Goal: Complete application form

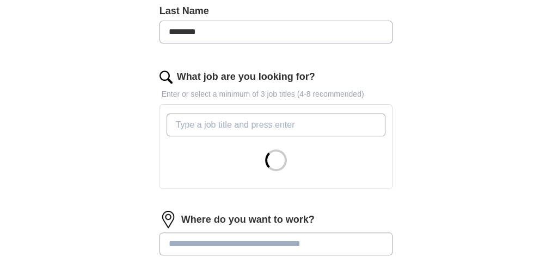
scroll to position [326, 0]
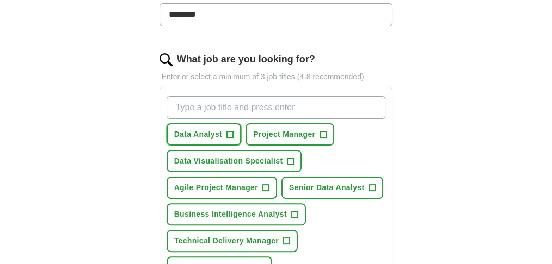
click at [233, 139] on span "+" at bounding box center [230, 135] width 7 height 9
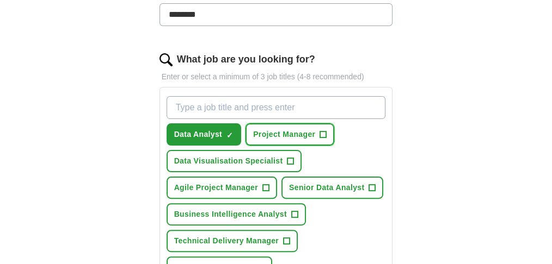
click at [326, 139] on span "+" at bounding box center [323, 135] width 7 height 9
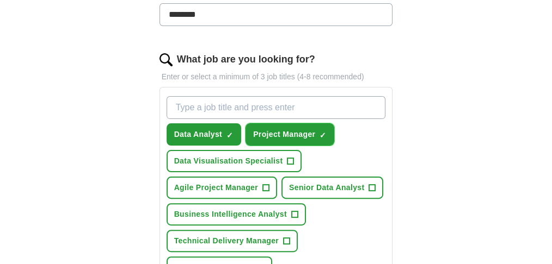
click at [0, 0] on span "×" at bounding box center [0, 0] width 0 height 0
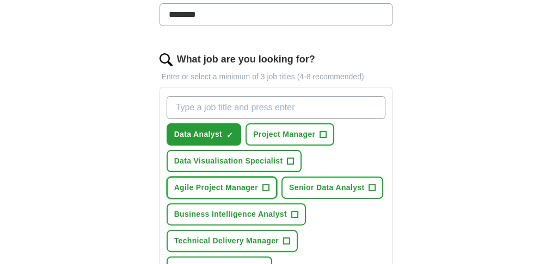
click at [269, 193] on span "+" at bounding box center [265, 188] width 7 height 9
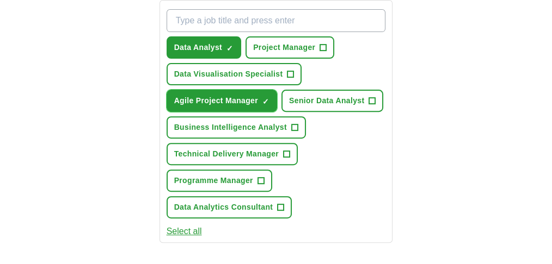
scroll to position [435, 0]
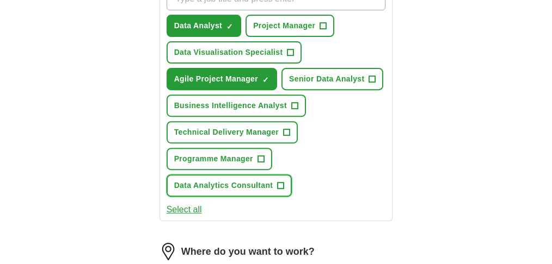
click at [284, 190] on span "+" at bounding box center [280, 186] width 7 height 9
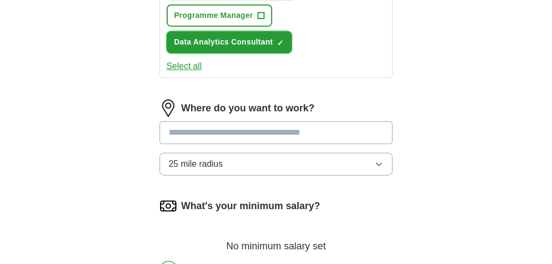
scroll to position [580, 0]
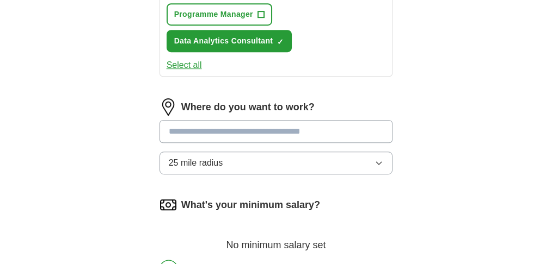
click at [238, 175] on button "25 mile radius" at bounding box center [275, 163] width 233 height 23
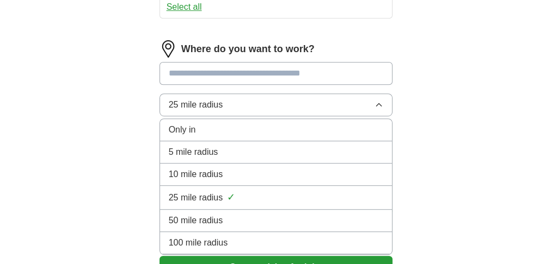
scroll to position [689, 0]
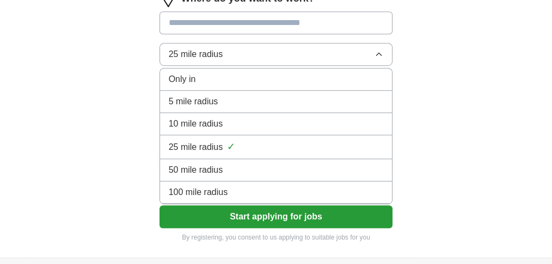
click at [228, 199] on span "100 mile radius" at bounding box center [198, 192] width 59 height 13
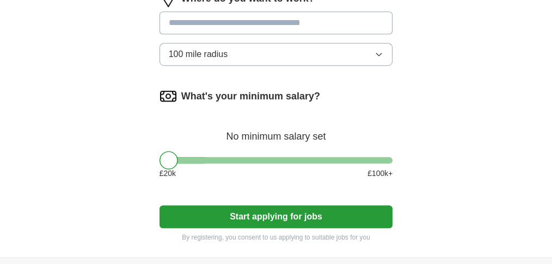
click at [220, 34] on input at bounding box center [275, 22] width 233 height 23
type input "*******"
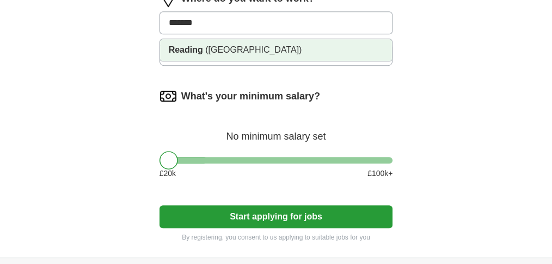
click at [254, 54] on span "([GEOGRAPHIC_DATA])" at bounding box center [253, 49] width 96 height 9
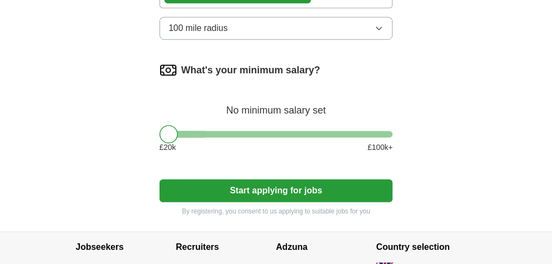
scroll to position [725, 0]
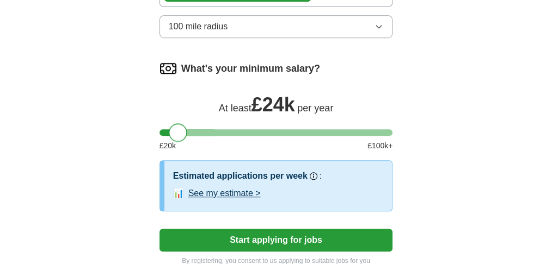
drag, startPoint x: 184, startPoint y: 163, endPoint x: 207, endPoint y: 166, distance: 23.2
click at [187, 142] on div at bounding box center [178, 133] width 18 height 18
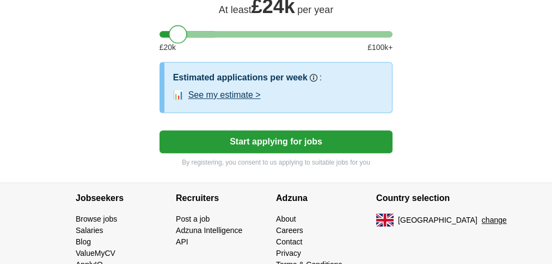
scroll to position [834, 0]
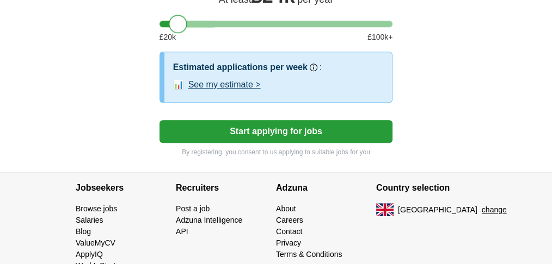
click at [255, 91] on button "See my estimate >" at bounding box center [224, 84] width 72 height 13
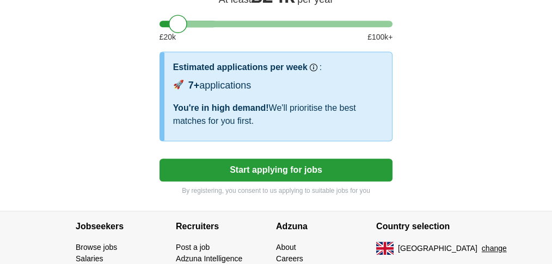
click at [343, 182] on button "Start applying for jobs" at bounding box center [275, 170] width 233 height 23
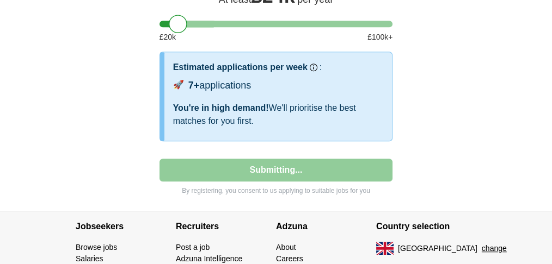
select select "**"
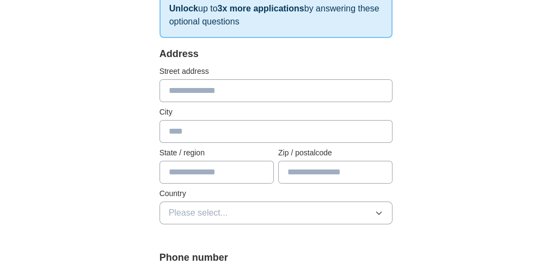
scroll to position [181, 0]
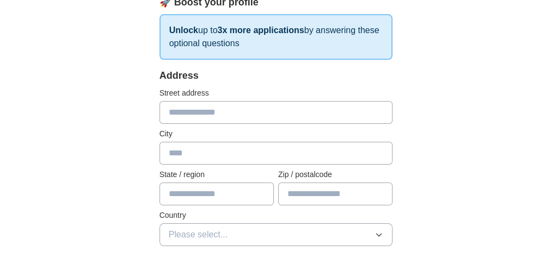
click at [201, 108] on input "text" at bounding box center [275, 112] width 233 height 23
click at [212, 147] on input "text" at bounding box center [275, 153] width 233 height 23
type input "*******"
click at [230, 189] on input "text" at bounding box center [216, 194] width 114 height 23
type input "*********"
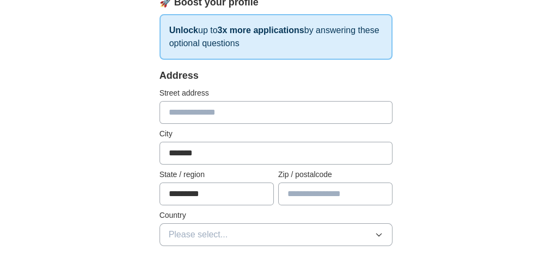
click at [308, 188] on input "text" at bounding box center [335, 194] width 114 height 23
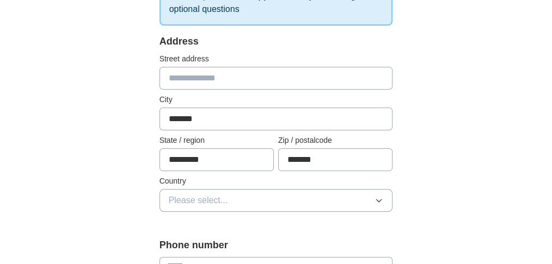
scroll to position [218, 0]
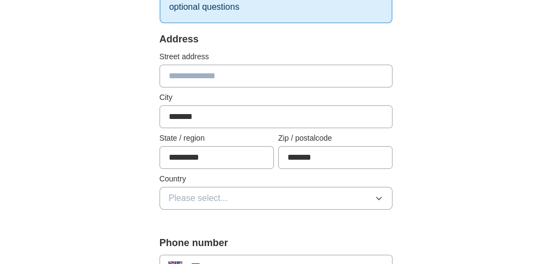
type input "*******"
click at [324, 191] on button "Please select..." at bounding box center [275, 198] width 233 height 23
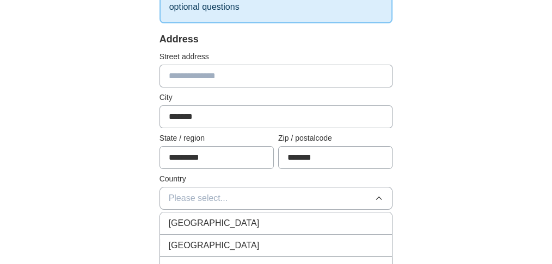
click at [277, 221] on div "[GEOGRAPHIC_DATA]" at bounding box center [276, 223] width 215 height 13
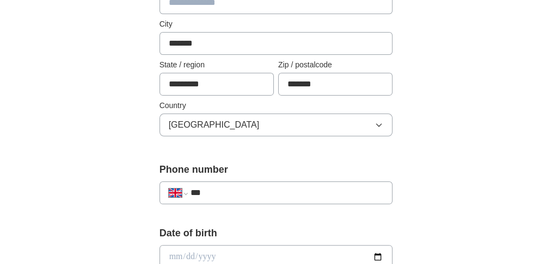
scroll to position [326, 0]
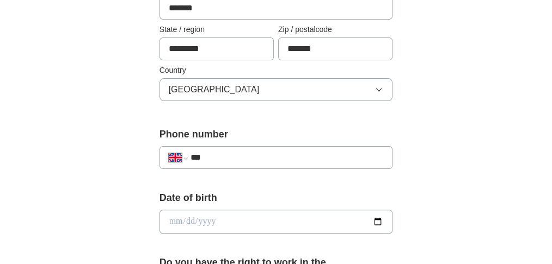
click at [320, 163] on div "**********" at bounding box center [275, 157] width 233 height 23
click at [305, 156] on input "***" at bounding box center [286, 157] width 193 height 13
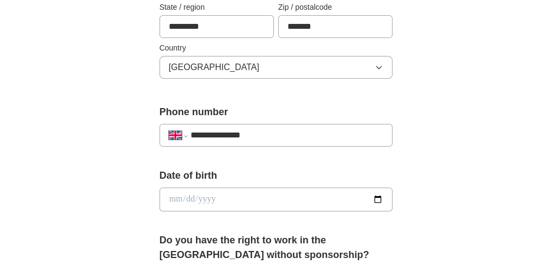
scroll to position [399, 0]
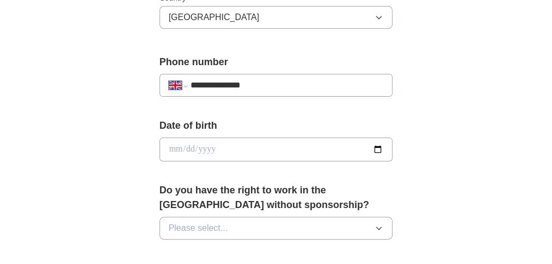
type input "**********"
click at [218, 146] on input "date" at bounding box center [275, 150] width 233 height 24
click at [188, 141] on input "date" at bounding box center [275, 150] width 233 height 24
type input "**********"
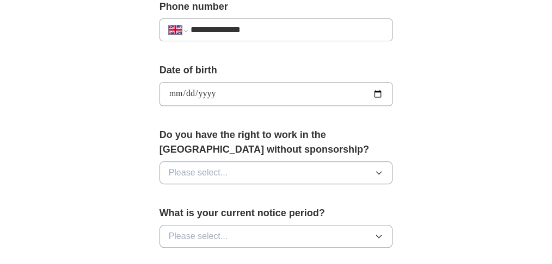
scroll to position [471, 0]
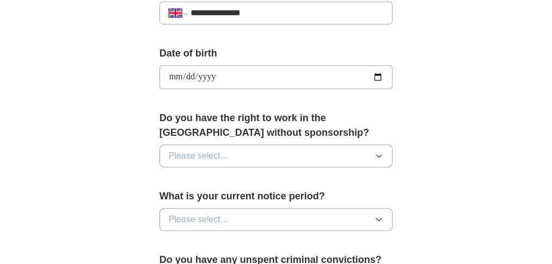
click at [259, 152] on button "Please select..." at bounding box center [275, 156] width 233 height 23
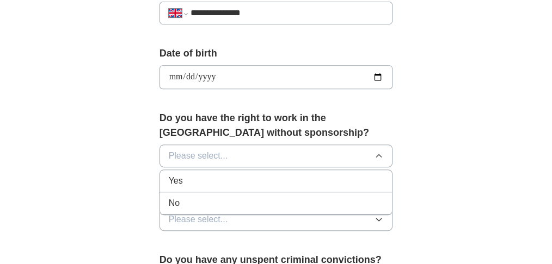
click at [213, 175] on div "Yes" at bounding box center [276, 181] width 215 height 13
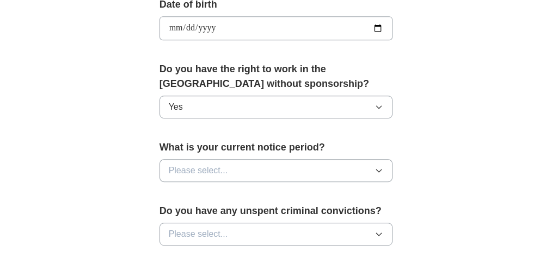
scroll to position [544, 0]
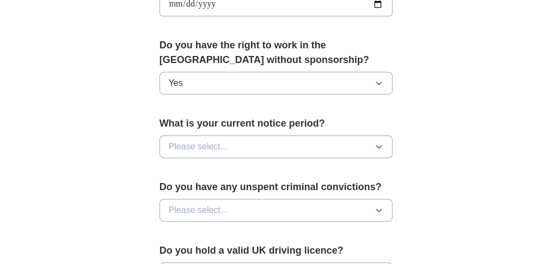
click at [300, 147] on button "Please select..." at bounding box center [275, 146] width 233 height 23
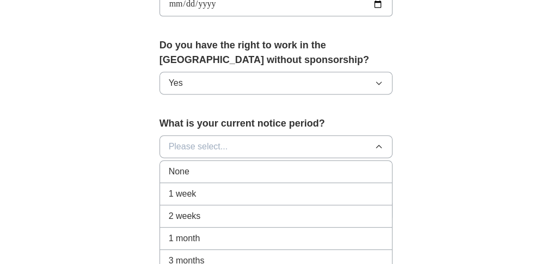
click at [231, 170] on div "None" at bounding box center [276, 171] width 215 height 13
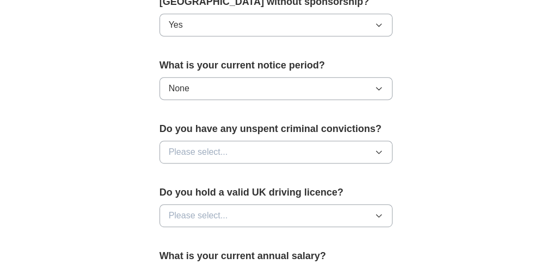
scroll to position [616, 0]
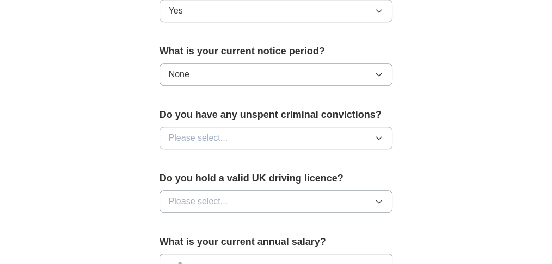
click at [269, 145] on button "Please select..." at bounding box center [275, 138] width 233 height 23
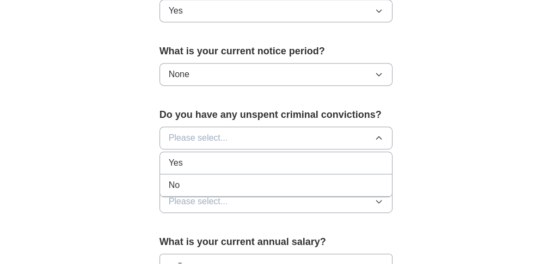
drag, startPoint x: 199, startPoint y: 190, endPoint x: 294, endPoint y: 170, distance: 97.9
click at [200, 189] on div "No" at bounding box center [276, 185] width 215 height 13
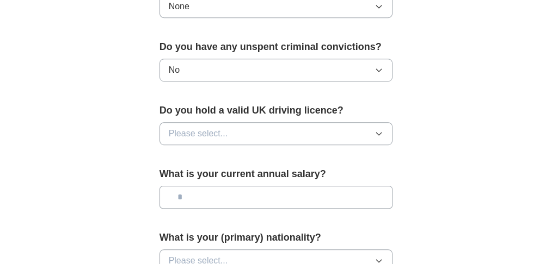
scroll to position [689, 0]
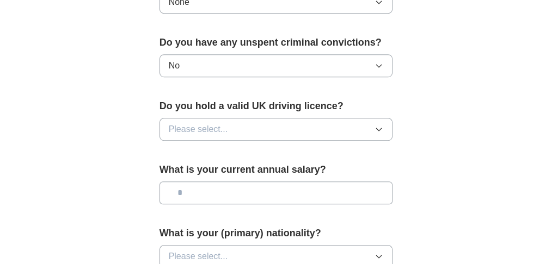
click at [295, 141] on button "Please select..." at bounding box center [275, 129] width 233 height 23
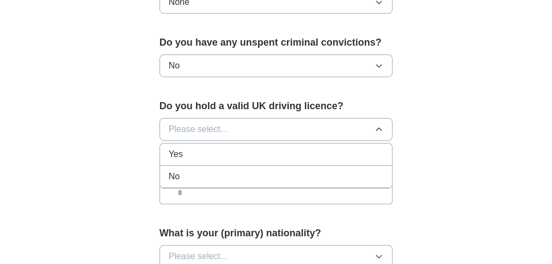
click at [212, 183] on div "No" at bounding box center [276, 176] width 215 height 13
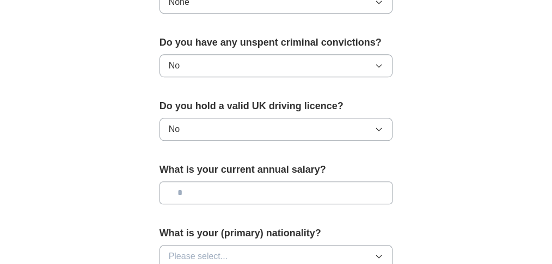
click at [332, 198] on input "text" at bounding box center [275, 193] width 233 height 23
type input "*******"
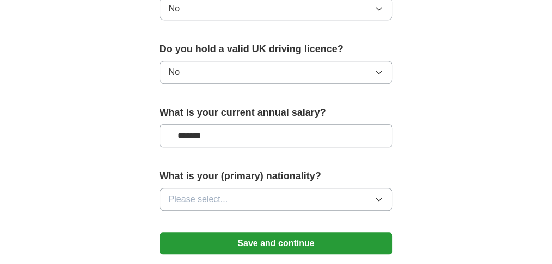
scroll to position [798, 0]
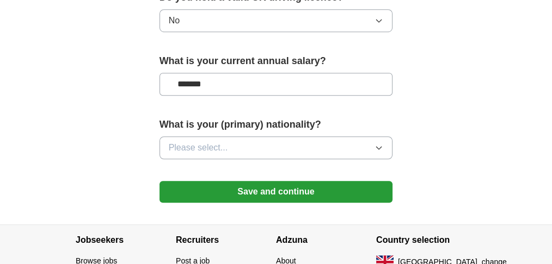
drag, startPoint x: 240, startPoint y: 92, endPoint x: 164, endPoint y: 95, distance: 76.2
click at [276, 158] on button "Please select..." at bounding box center [275, 148] width 233 height 23
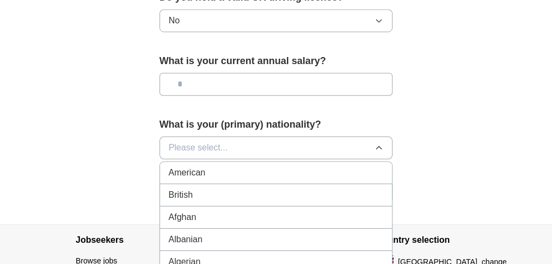
click at [236, 201] on div "British" at bounding box center [276, 195] width 215 height 13
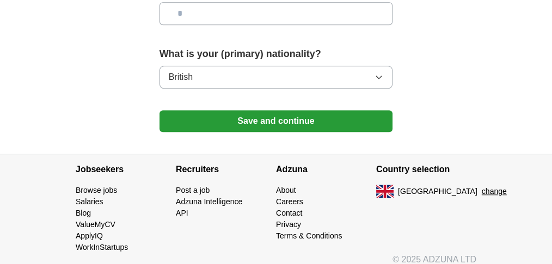
scroll to position [871, 0]
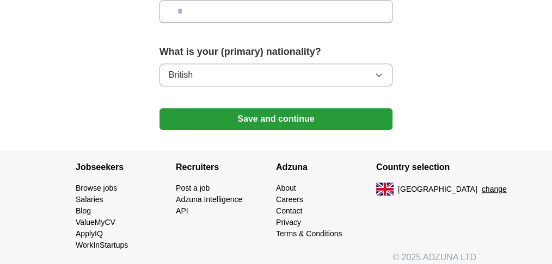
click at [276, 130] on button "Save and continue" at bounding box center [275, 119] width 233 height 22
